Goal: Find specific page/section: Find specific page/section

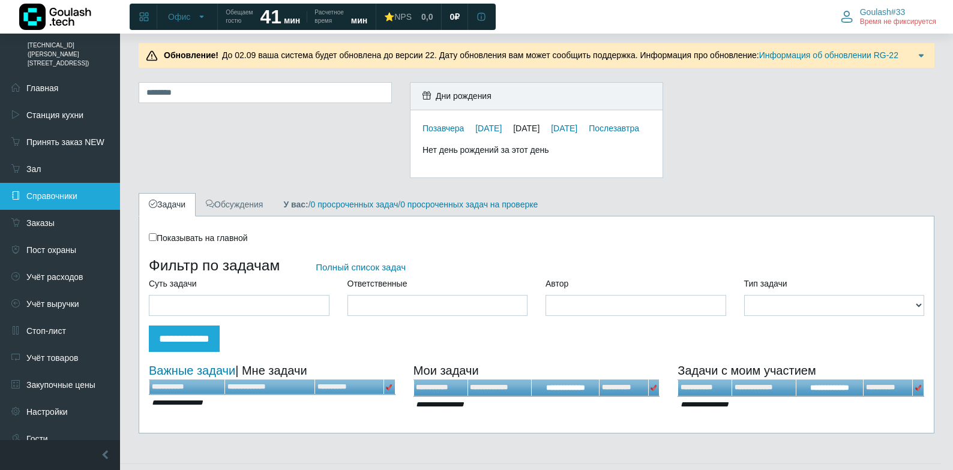
click at [63, 183] on link "Справочники" at bounding box center [60, 196] width 120 height 27
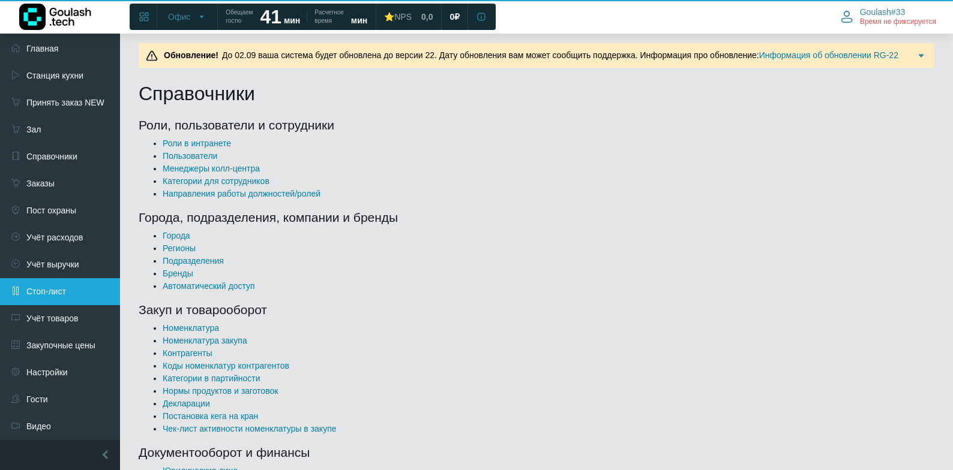
scroll to position [60, 0]
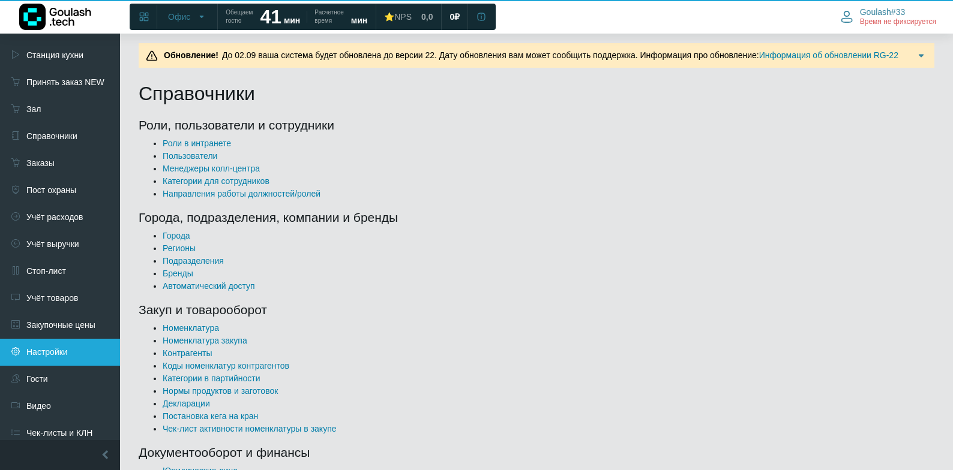
click at [46, 339] on link "Настройки" at bounding box center [60, 352] width 120 height 27
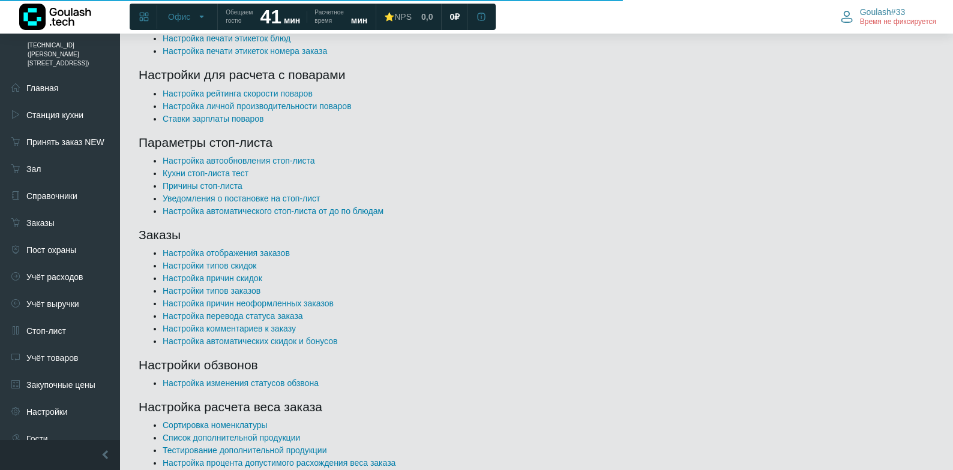
scroll to position [480, 0]
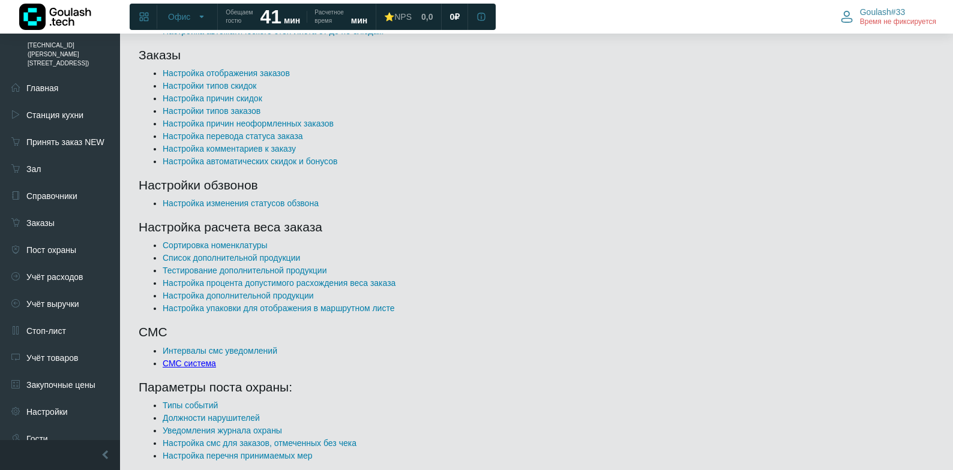
click at [202, 368] on link "СМС система" at bounding box center [189, 364] width 53 height 10
